Goal: Task Accomplishment & Management: Manage account settings

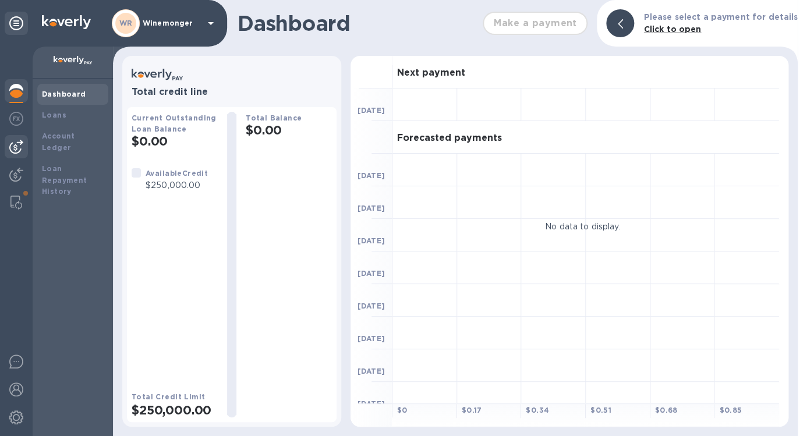
click at [19, 148] on img at bounding box center [16, 147] width 14 height 14
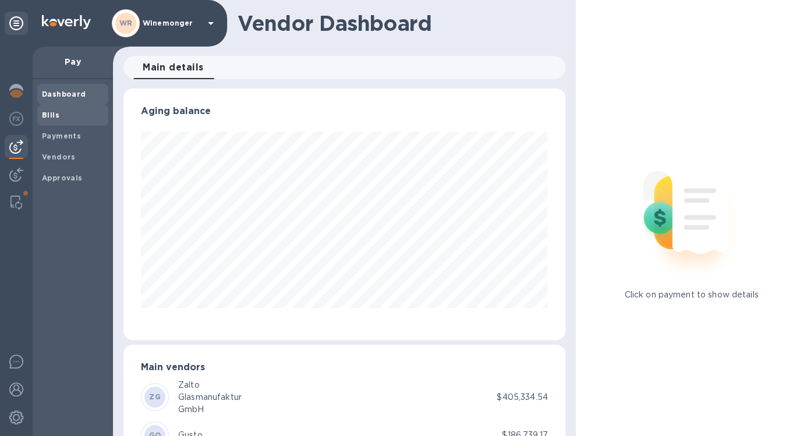
scroll to position [252, 442]
click at [47, 121] on span "Bills" at bounding box center [50, 116] width 17 height 12
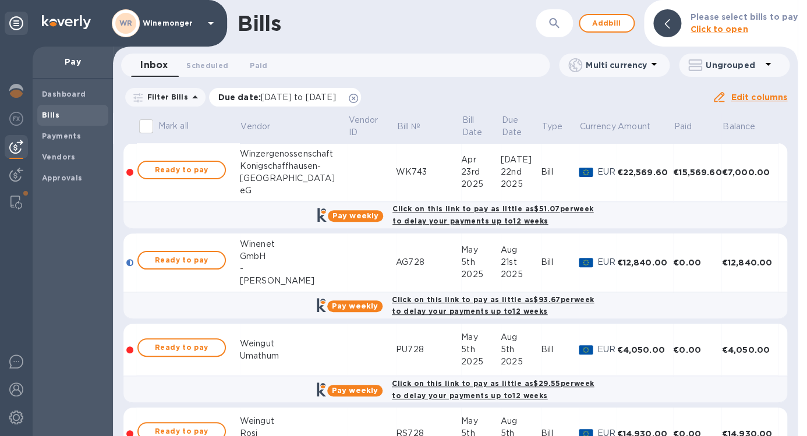
click at [358, 97] on icon at bounding box center [353, 98] width 9 height 9
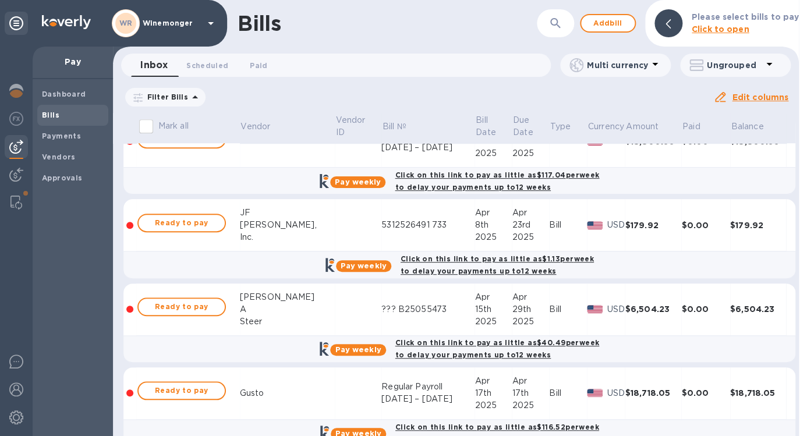
scroll to position [1855, 0]
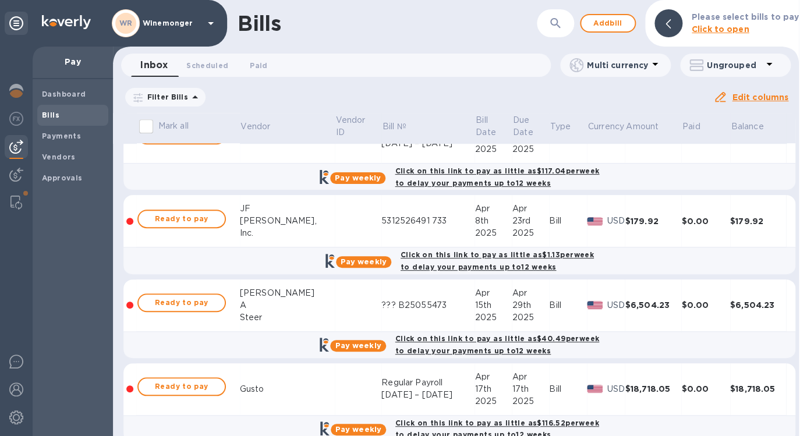
click at [562, 17] on icon "button" at bounding box center [556, 23] width 14 height 14
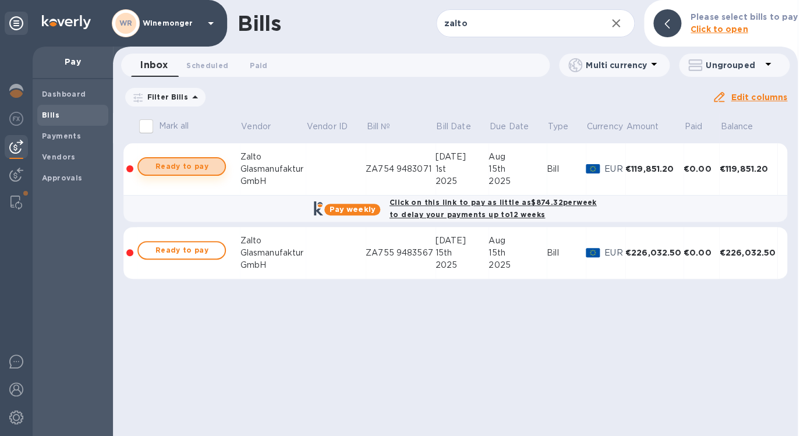
click at [192, 171] on span "Ready to pay" at bounding box center [182, 167] width 68 height 14
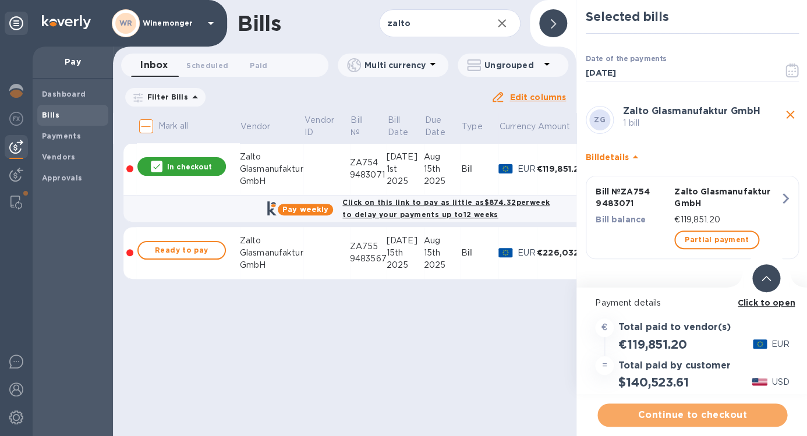
click at [698, 414] on span "Continue to checkout" at bounding box center [692, 415] width 171 height 14
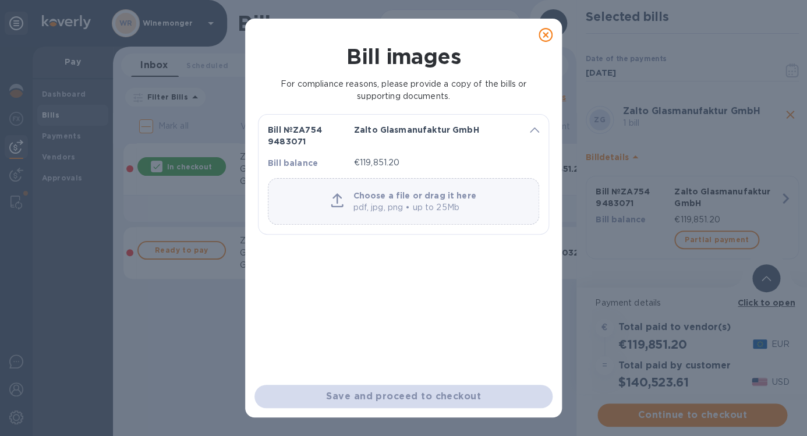
click at [404, 204] on p "pdf, jpg, png • up to 25Mb" at bounding box center [414, 208] width 123 height 12
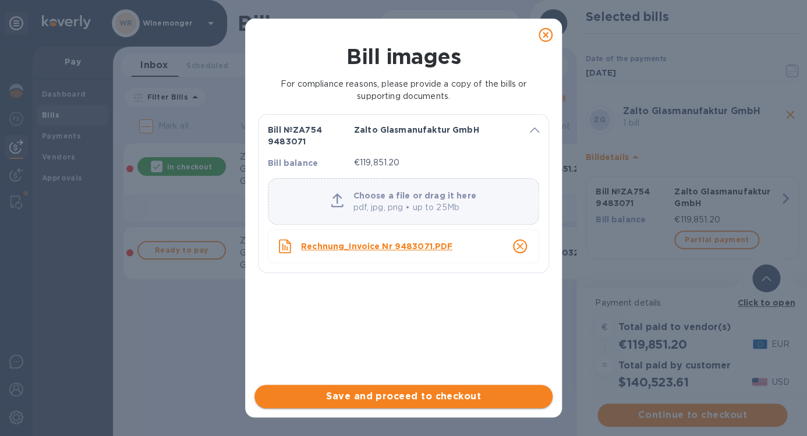
click at [412, 392] on span "Save and proceed to checkout" at bounding box center [404, 397] width 280 height 14
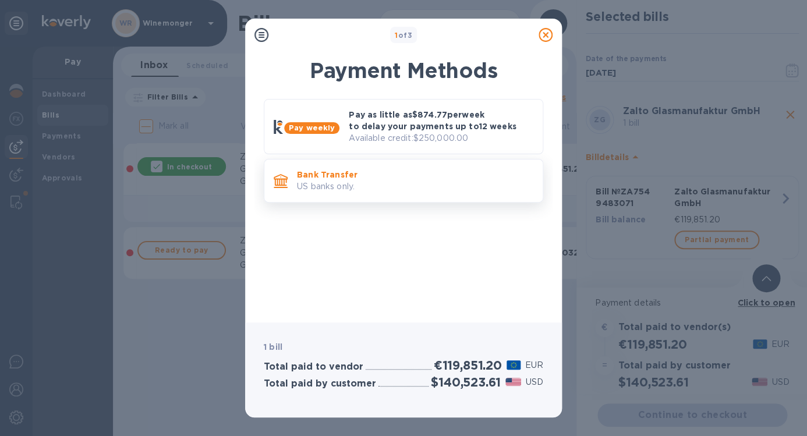
click at [384, 178] on p "Bank Transfer" at bounding box center [415, 175] width 237 height 12
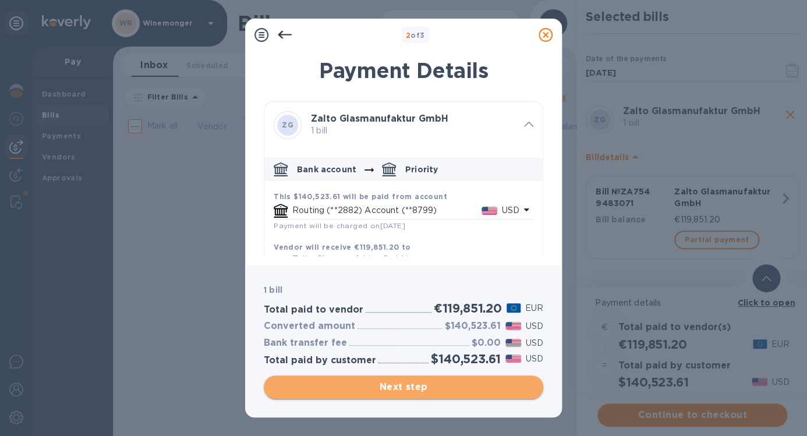
click at [404, 387] on span "Next step" at bounding box center [403, 387] width 261 height 14
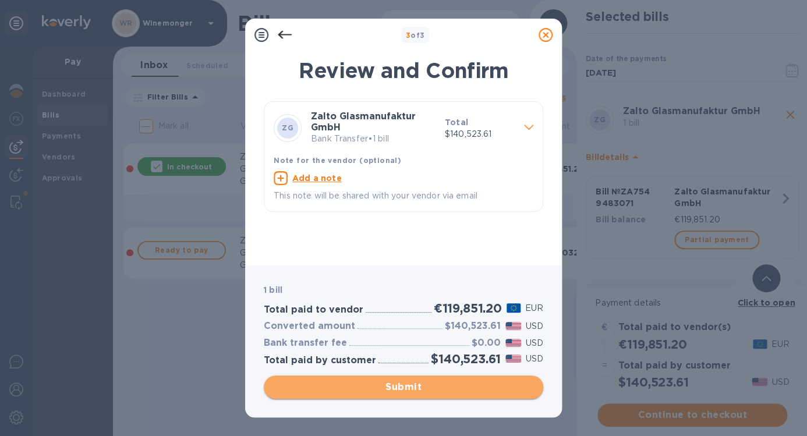
click at [424, 388] on span "Submit" at bounding box center [403, 387] width 261 height 14
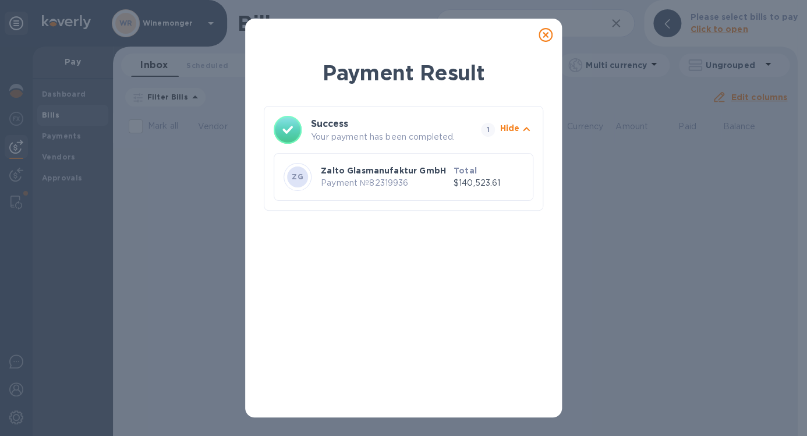
click at [545, 34] on icon at bounding box center [546, 35] width 14 height 14
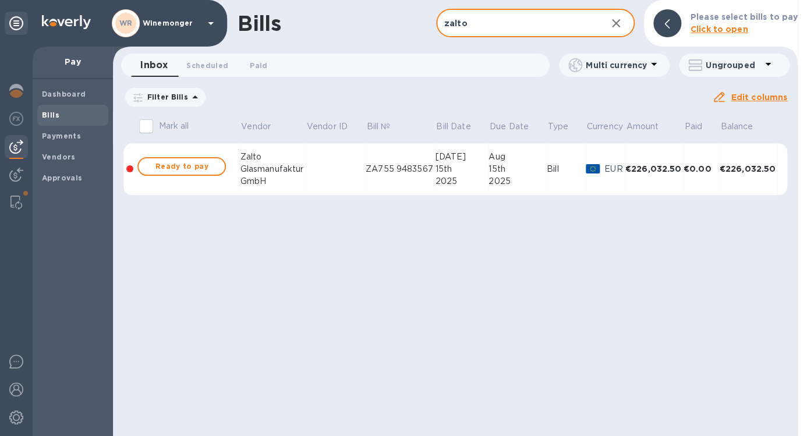
drag, startPoint x: 469, startPoint y: 24, endPoint x: 424, endPoint y: 24, distance: 44.9
click at [436, 24] on input "zalto" at bounding box center [516, 23] width 161 height 29
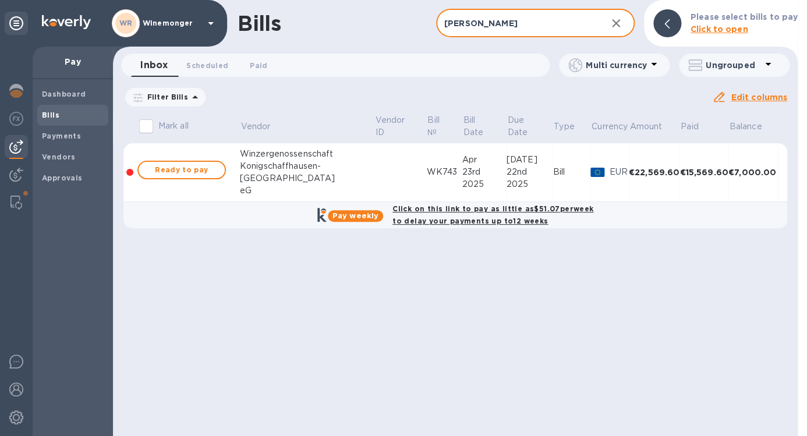
type input "[PERSON_NAME]"
click at [308, 189] on div "eG" at bounding box center [307, 191] width 135 height 12
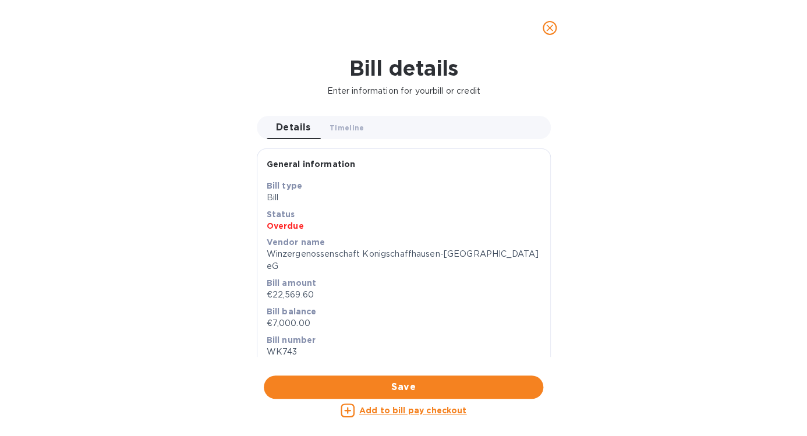
click at [555, 26] on icon "close" at bounding box center [550, 28] width 12 height 12
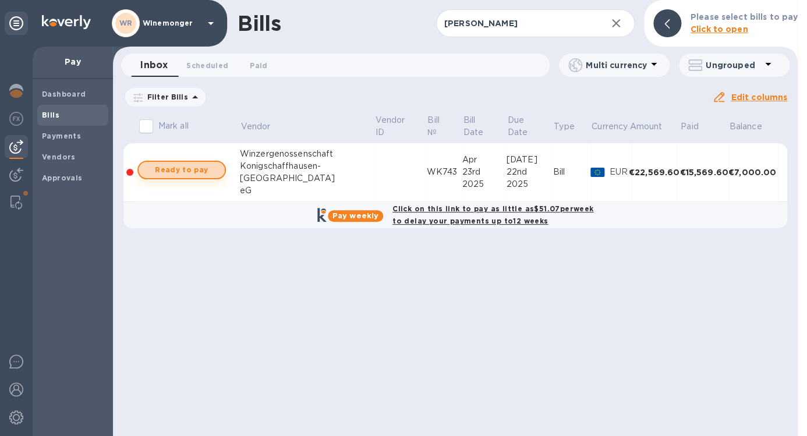
click at [179, 167] on span "Ready to pay" at bounding box center [182, 170] width 68 height 14
checkbox input "true"
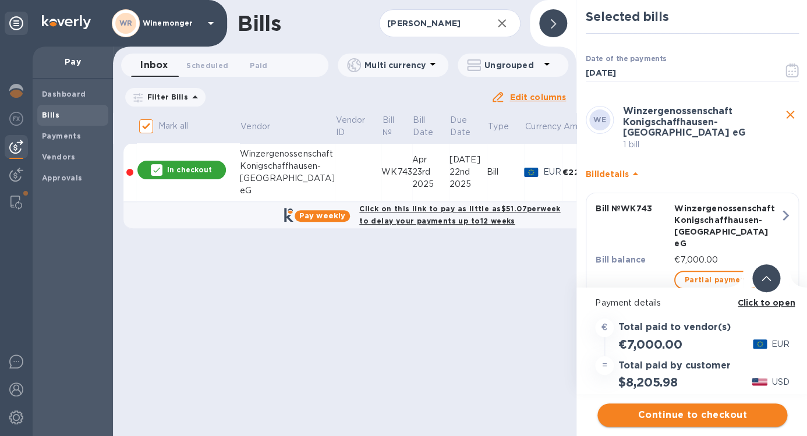
click at [687, 417] on span "Continue to checkout" at bounding box center [692, 415] width 171 height 14
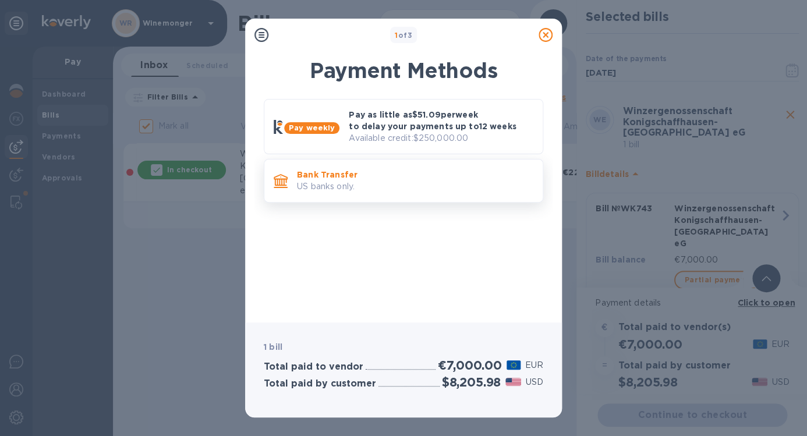
click at [359, 177] on p "Bank Transfer" at bounding box center [415, 175] width 237 height 12
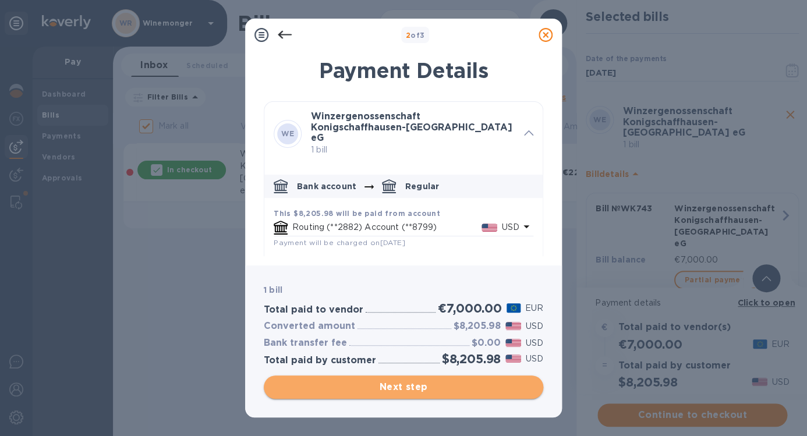
click at [418, 387] on span "Next step" at bounding box center [403, 387] width 261 height 14
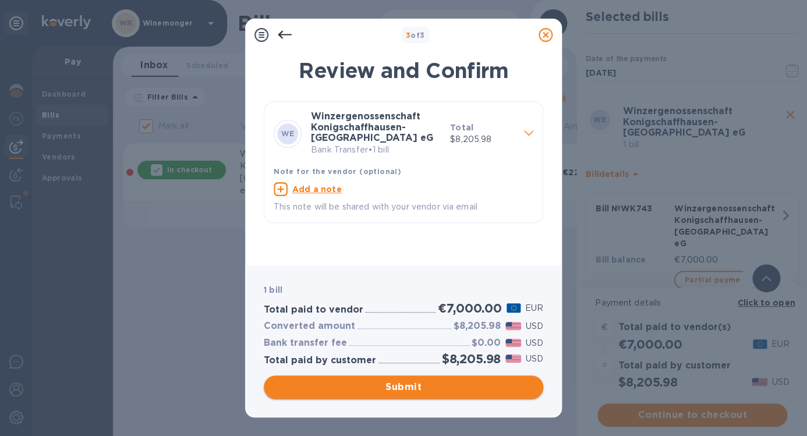
click at [383, 380] on span "Submit" at bounding box center [403, 387] width 261 height 14
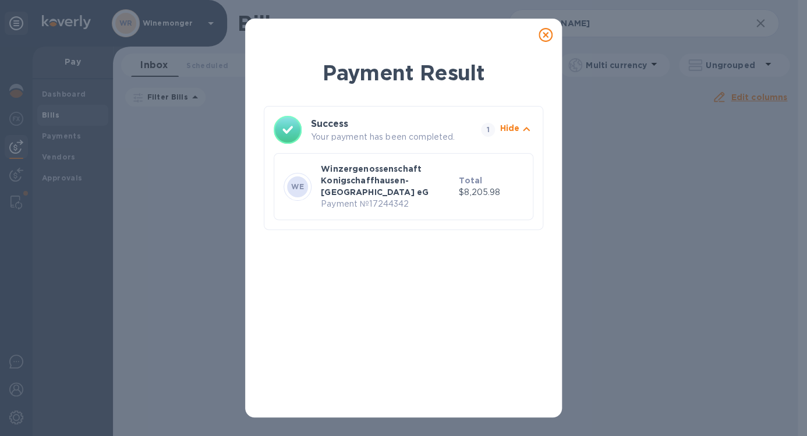
click at [548, 34] on icon at bounding box center [546, 35] width 14 height 14
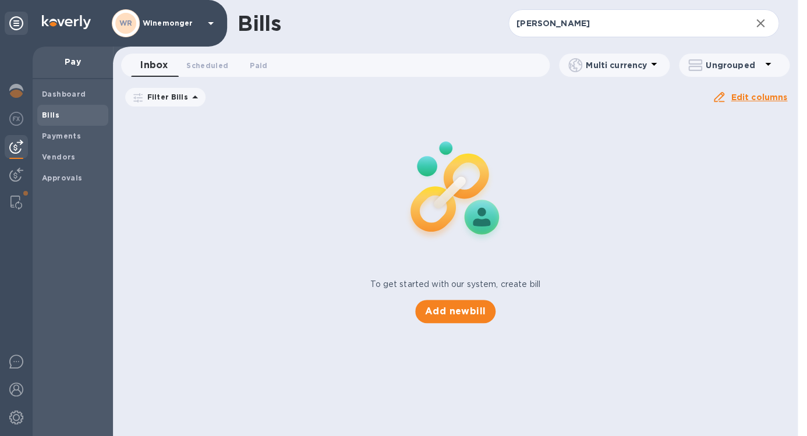
click at [72, 117] on span "Bills" at bounding box center [73, 116] width 62 height 12
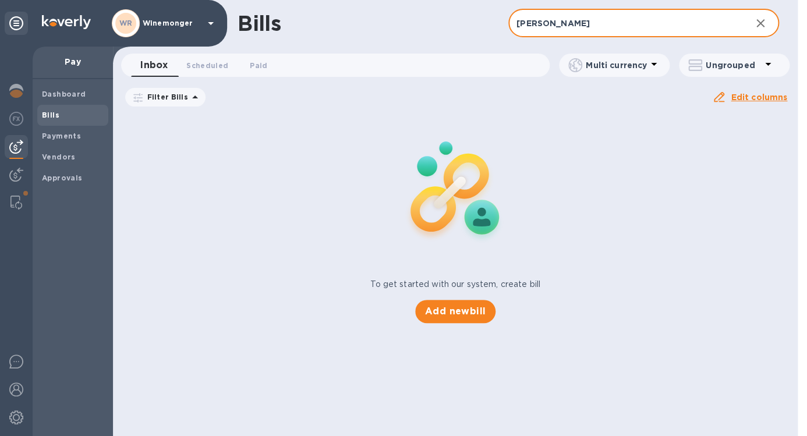
drag, startPoint x: 555, startPoint y: 25, endPoint x: 507, endPoint y: 23, distance: 48.4
click at [509, 23] on input "[PERSON_NAME]" at bounding box center [626, 23] width 234 height 29
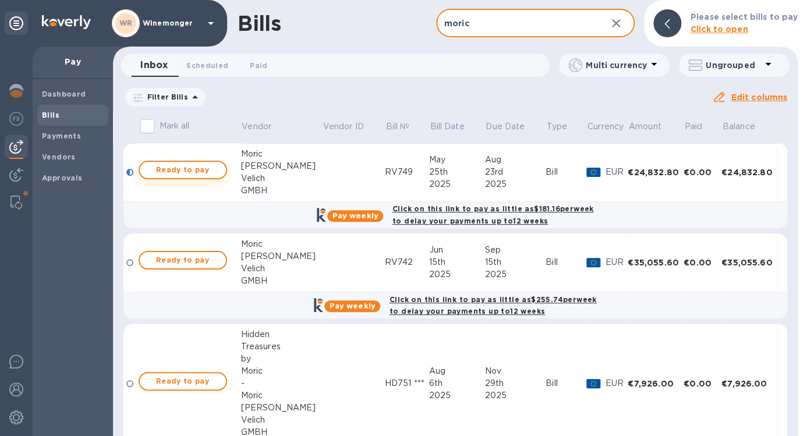
click at [179, 170] on span "Ready to pay" at bounding box center [183, 170] width 68 height 14
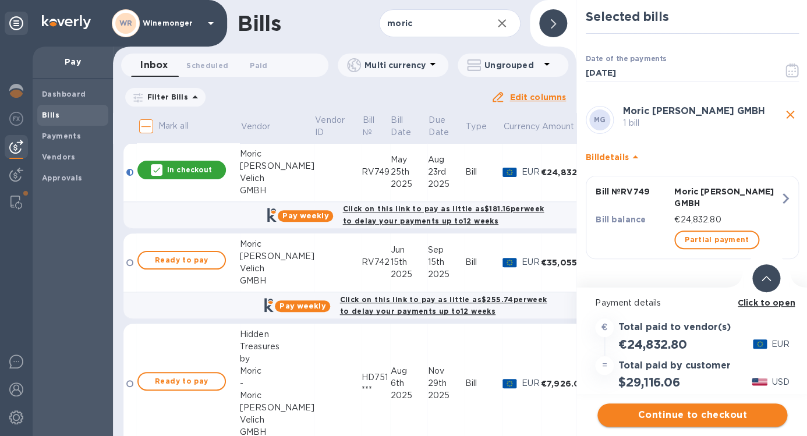
click at [672, 414] on span "Continue to checkout" at bounding box center [692, 415] width 171 height 14
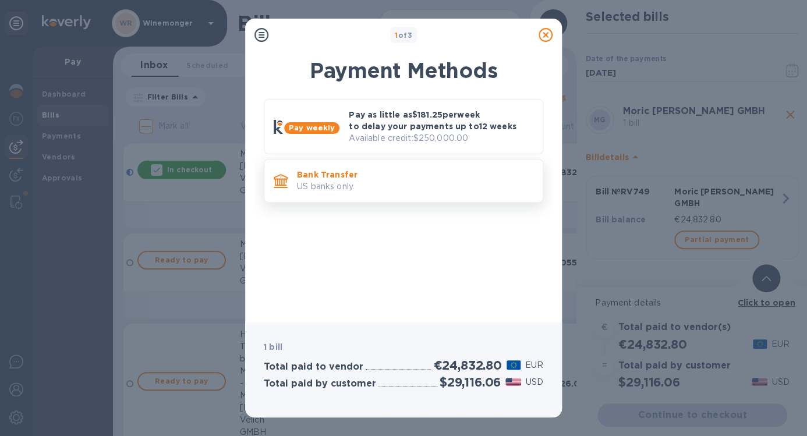
click at [379, 192] on p "US banks only." at bounding box center [415, 187] width 237 height 12
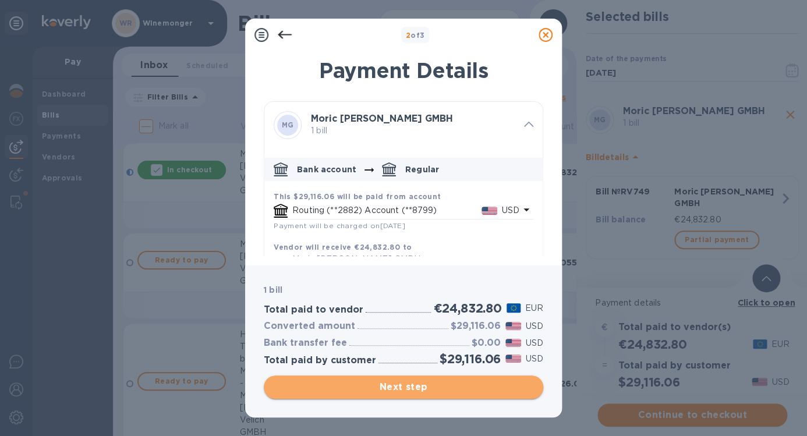
click at [425, 390] on span "Next step" at bounding box center [403, 387] width 261 height 14
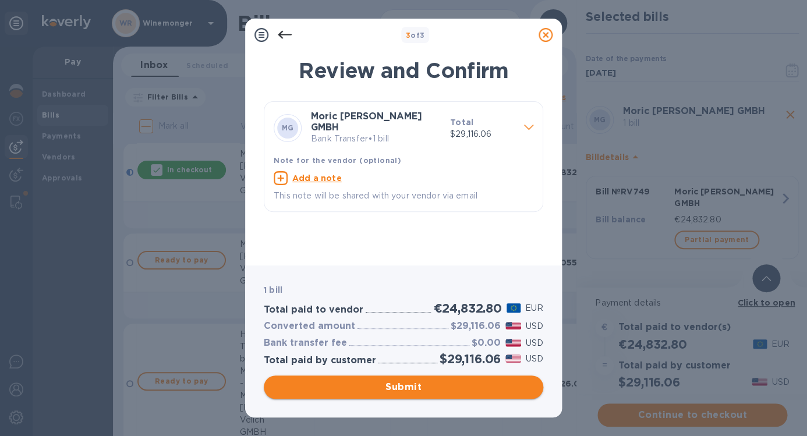
click at [425, 390] on span "Submit" at bounding box center [403, 387] width 261 height 14
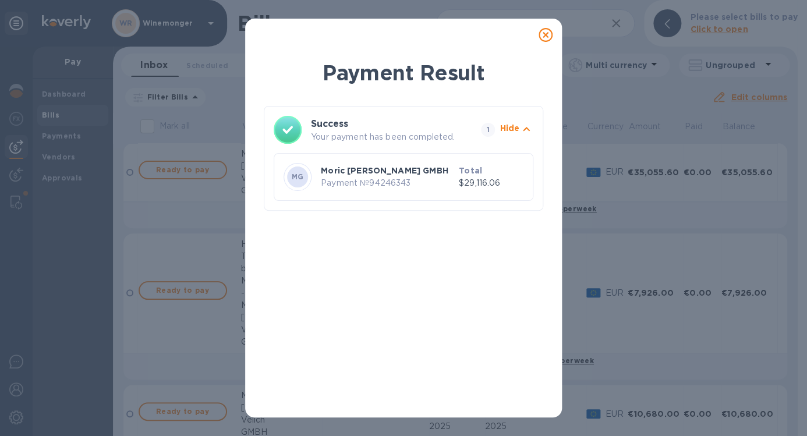
click at [547, 34] on icon at bounding box center [546, 35] width 14 height 14
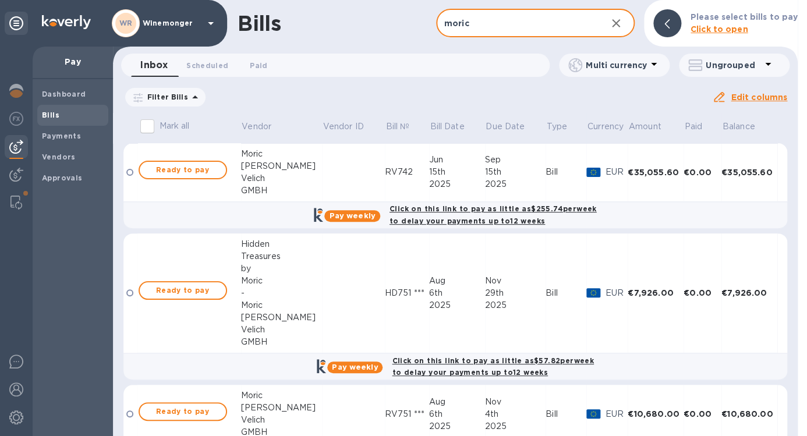
drag, startPoint x: 470, startPoint y: 23, endPoint x: 429, endPoint y: 19, distance: 41.0
click at [436, 19] on input "moric" at bounding box center [516, 23] width 161 height 29
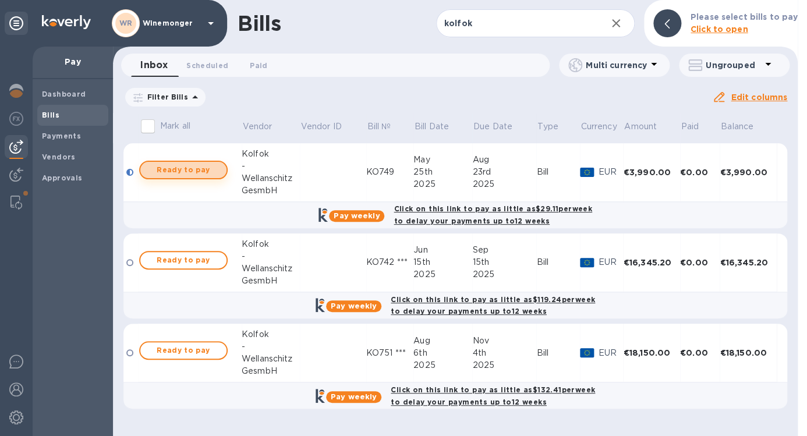
click at [171, 174] on span "Ready to pay" at bounding box center [184, 170] width 68 height 14
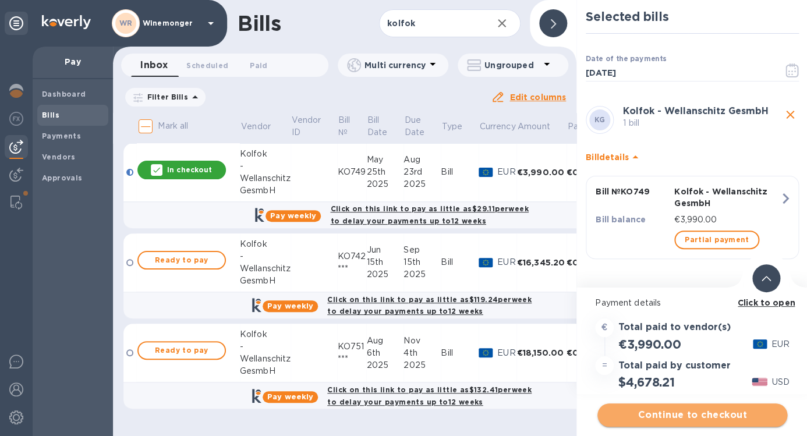
click at [709, 415] on span "Continue to checkout" at bounding box center [692, 415] width 171 height 14
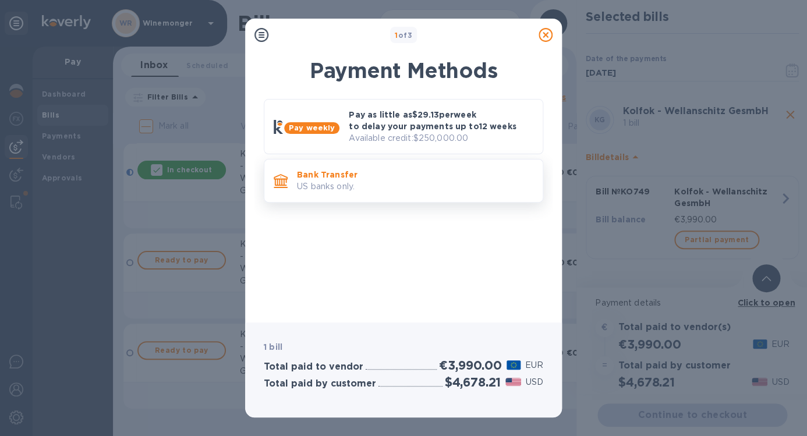
click at [382, 181] on p "Bank Transfer" at bounding box center [415, 175] width 237 height 12
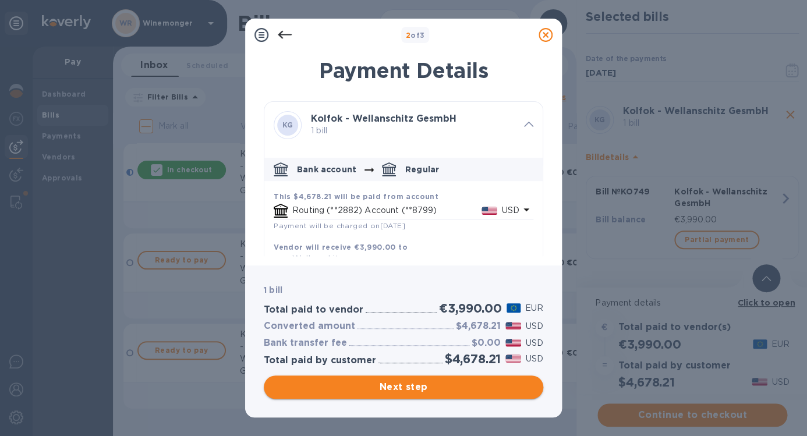
click at [428, 387] on span "Next step" at bounding box center [403, 387] width 261 height 14
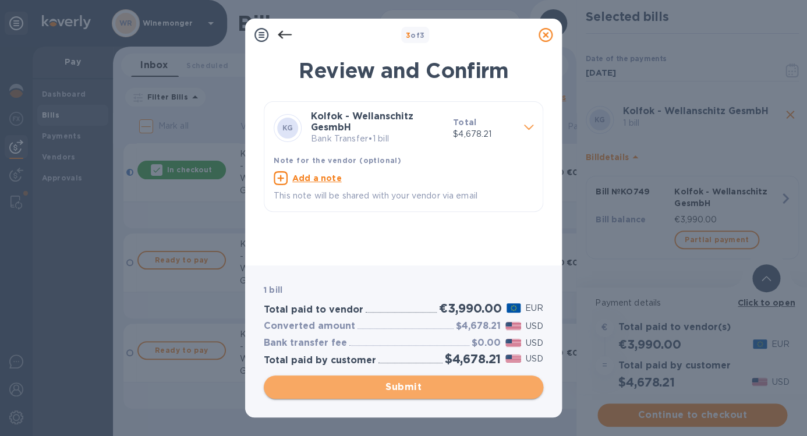
click at [433, 393] on span "Submit" at bounding box center [403, 387] width 261 height 14
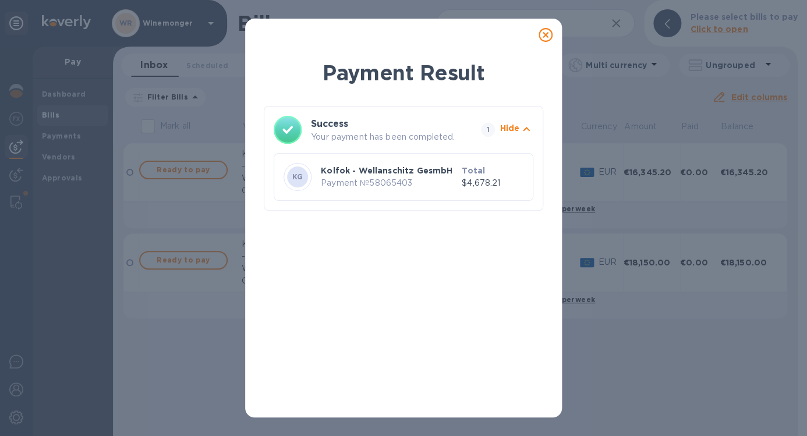
click at [542, 33] on icon at bounding box center [546, 35] width 14 height 14
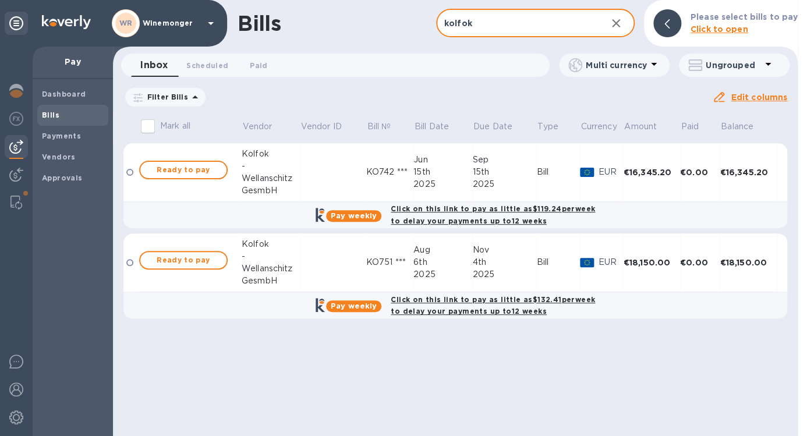
drag, startPoint x: 479, startPoint y: 23, endPoint x: 424, endPoint y: 22, distance: 55.4
click at [436, 21] on input "kolfok" at bounding box center [516, 23] width 161 height 29
type input "[PERSON_NAME]"
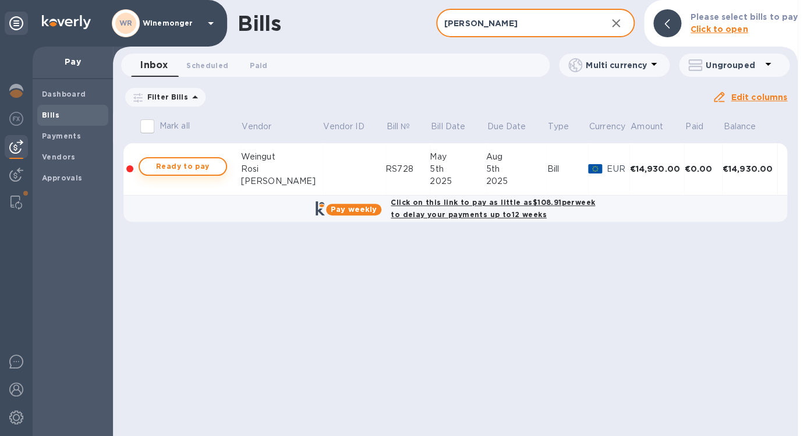
click at [193, 167] on span "Ready to pay" at bounding box center [183, 167] width 68 height 14
checkbox input "true"
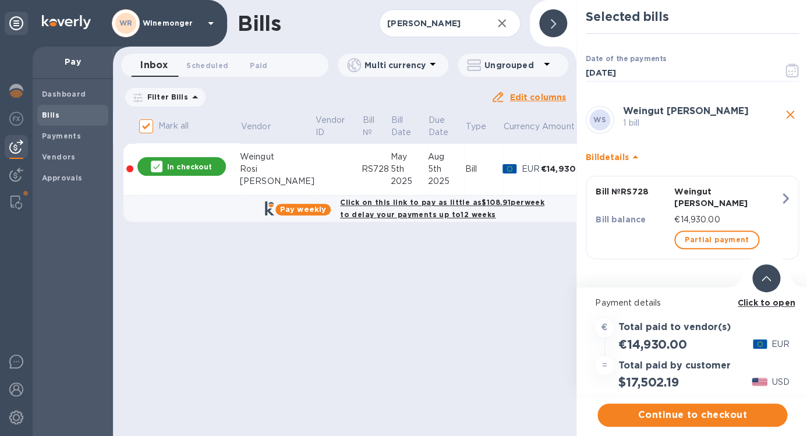
click at [679, 414] on span "Continue to checkout" at bounding box center [692, 415] width 171 height 14
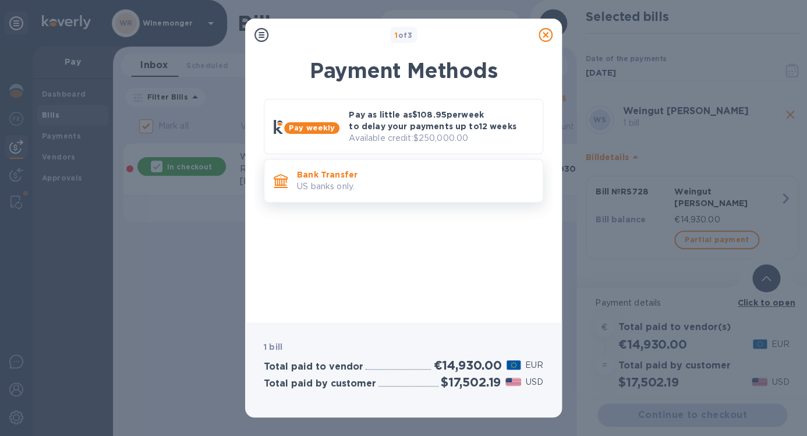
click at [376, 167] on div "Bank Transfer US banks only." at bounding box center [415, 180] width 246 height 33
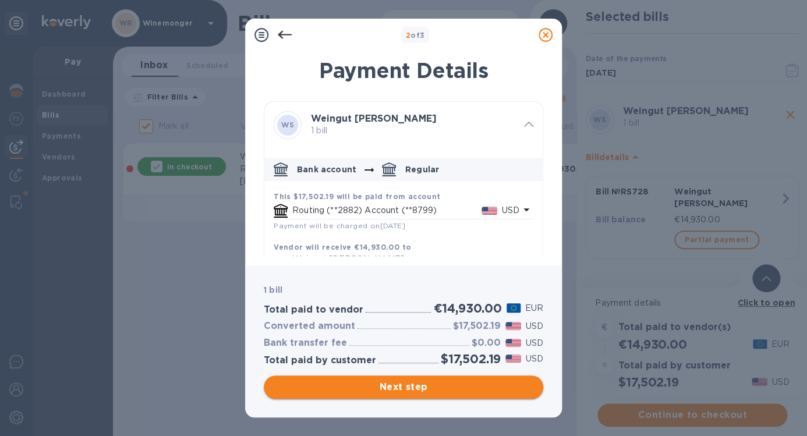
click at [408, 384] on span "Next step" at bounding box center [403, 387] width 261 height 14
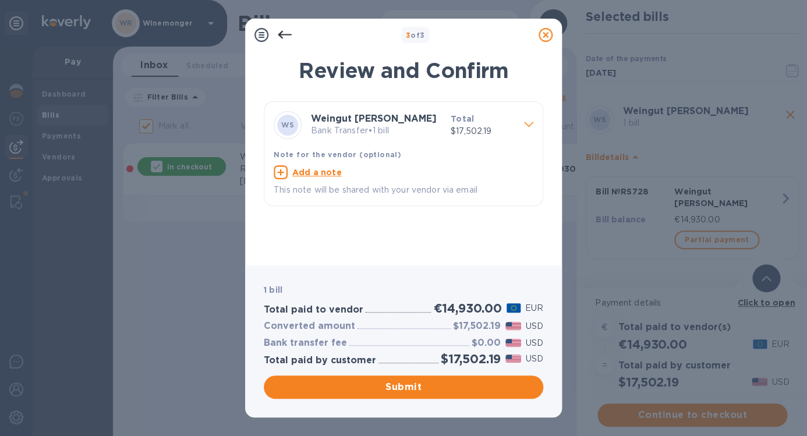
drag, startPoint x: 401, startPoint y: 387, endPoint x: 454, endPoint y: 258, distance: 140.0
click at [401, 387] on span "Submit" at bounding box center [403, 387] width 261 height 14
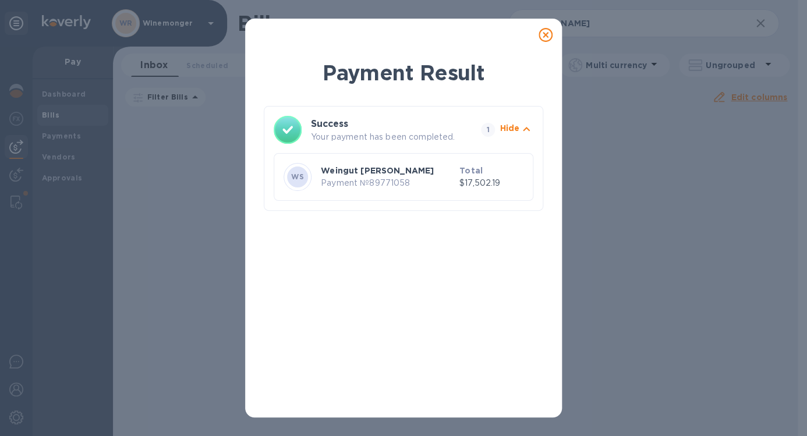
click at [550, 34] on icon at bounding box center [546, 35] width 14 height 14
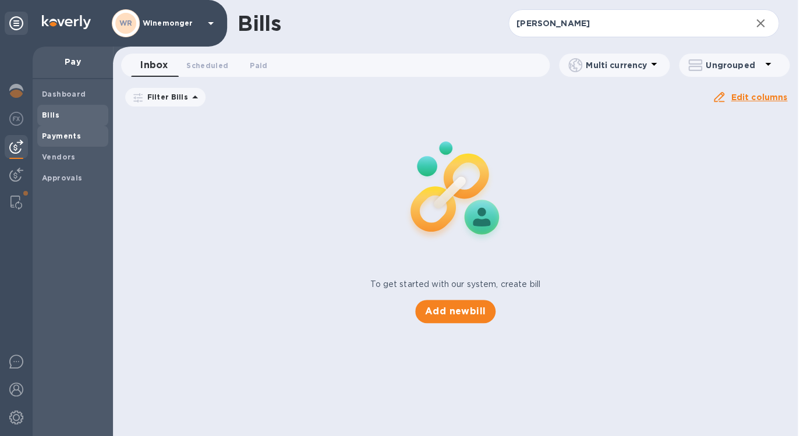
click at [62, 140] on b "Payments" at bounding box center [61, 136] width 39 height 9
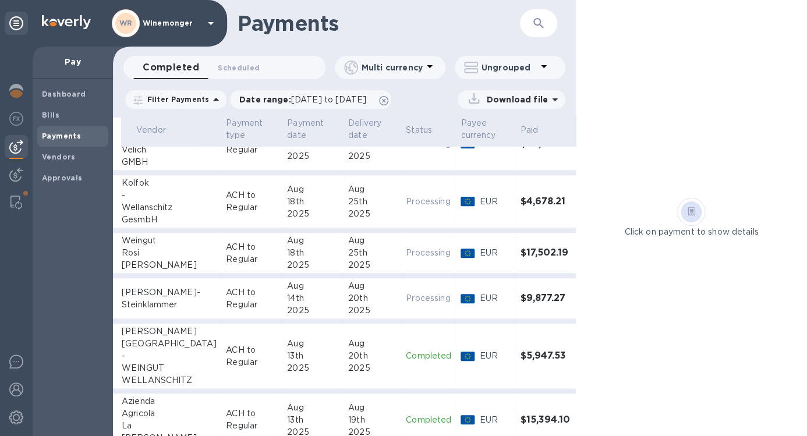
scroll to position [135, 76]
